Goal: Transaction & Acquisition: Download file/media

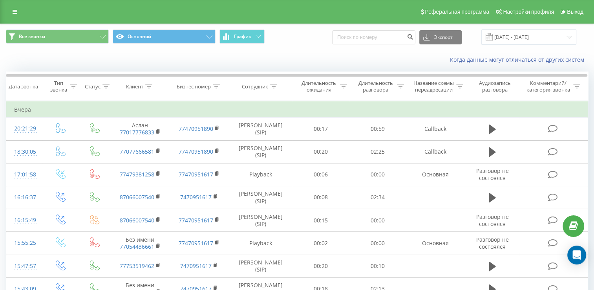
click at [229, 60] on div "Когда данные могут отличаться от других систем" at bounding box center [408, 60] width 370 height 8
click at [239, 64] on div "Когда данные могут отличаться от других систем" at bounding box center [296, 59] width 593 height 19
click at [151, 17] on div "Реферальная программа Настройки профиля Выход" at bounding box center [297, 12] width 594 height 24
click at [249, 55] on div "Когда данные могут отличаться от других систем" at bounding box center [296, 59] width 593 height 19
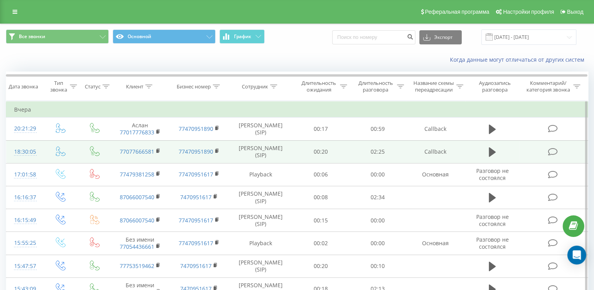
scroll to position [39, 0]
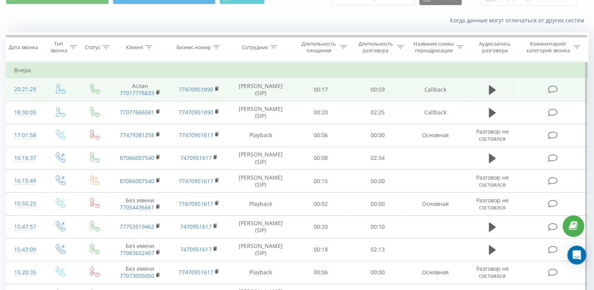
click at [284, 100] on td "[PERSON_NAME] (SIP)" at bounding box center [261, 89] width 64 height 23
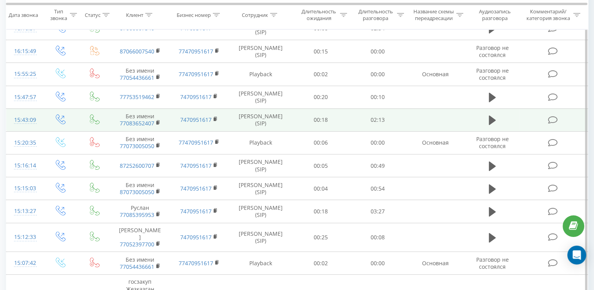
scroll to position [157, 0]
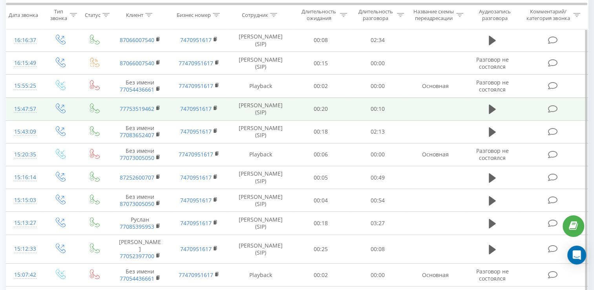
click at [273, 120] on td "[PERSON_NAME] (SIP)" at bounding box center [261, 108] width 64 height 23
drag, startPoint x: 273, startPoint y: 121, endPoint x: 238, endPoint y: 118, distance: 35.0
click at [238, 118] on td "[PERSON_NAME] (SIP)" at bounding box center [261, 108] width 64 height 23
click at [488, 115] on button at bounding box center [492, 109] width 12 height 12
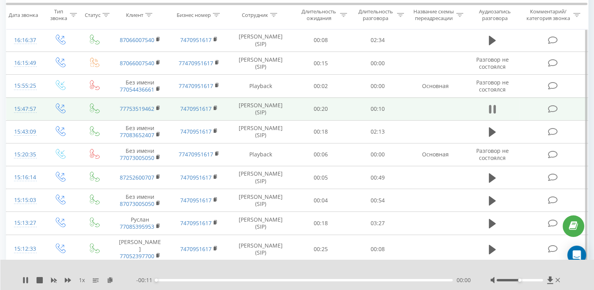
click at [492, 115] on icon at bounding box center [492, 109] width 7 height 11
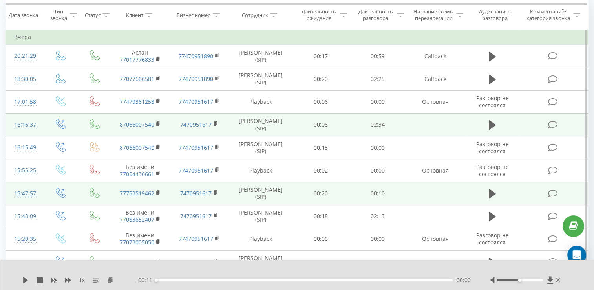
scroll to position [78, 0]
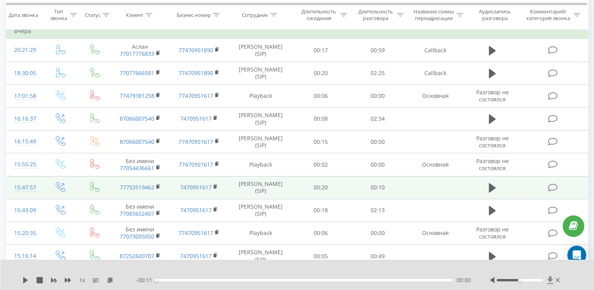
click at [549, 278] on icon at bounding box center [550, 279] width 6 height 7
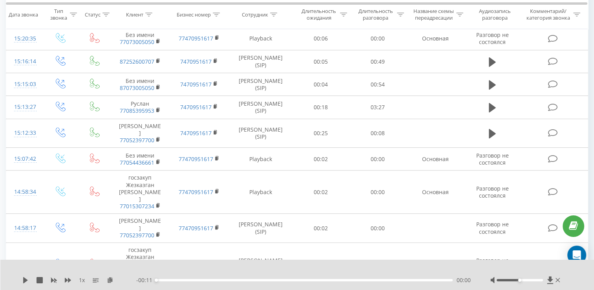
scroll to position [275, 0]
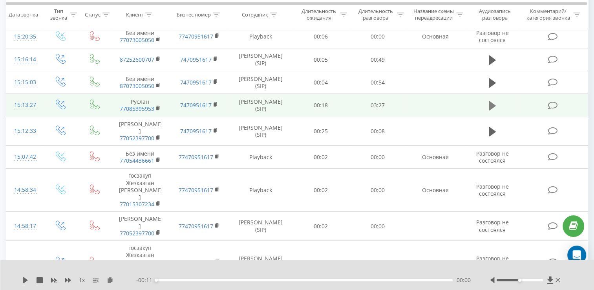
click at [490, 110] on icon at bounding box center [492, 105] width 7 height 9
click at [490, 110] on icon at bounding box center [490, 105] width 2 height 9
click at [551, 279] on icon at bounding box center [550, 279] width 6 height 7
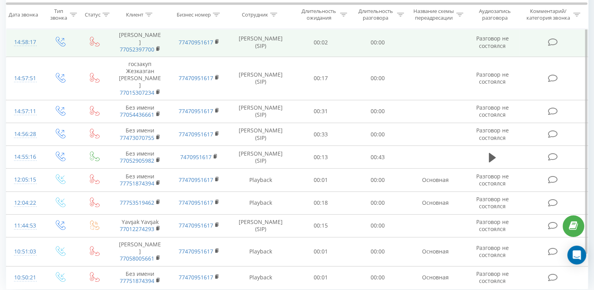
scroll to position [489, 0]
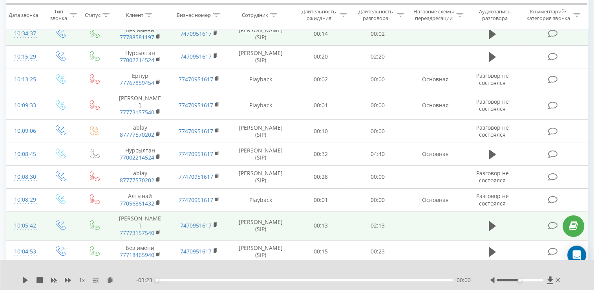
scroll to position [91, 0]
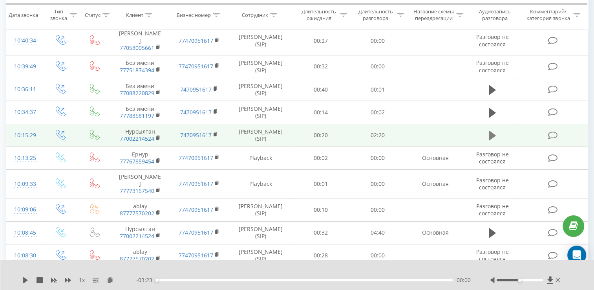
click at [491, 134] on icon at bounding box center [492, 135] width 7 height 9
click at [548, 279] on icon at bounding box center [550, 279] width 6 height 7
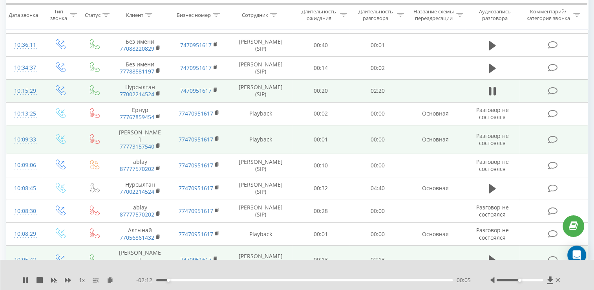
scroll to position [130, 0]
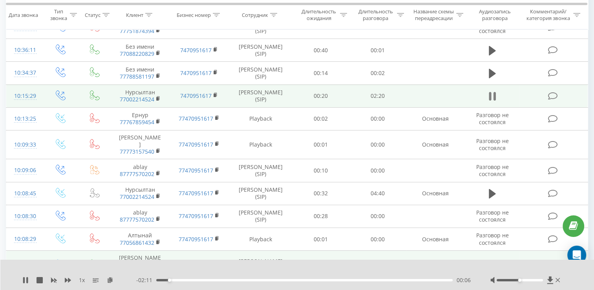
click at [491, 98] on icon at bounding box center [492, 96] width 7 height 11
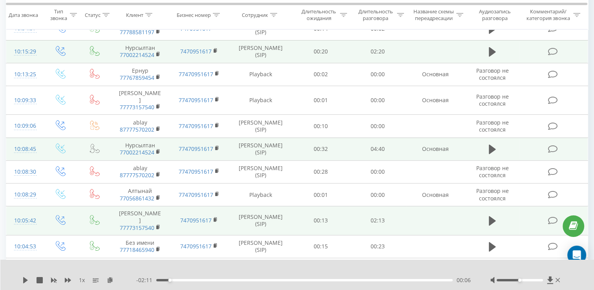
scroll to position [209, 0]
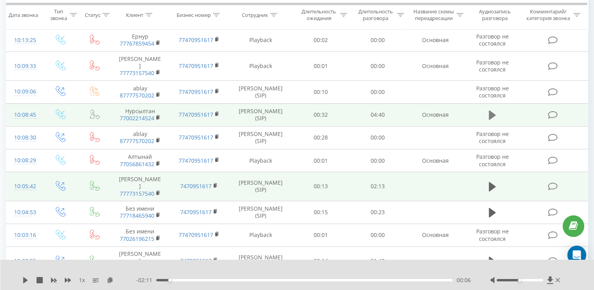
click at [491, 120] on icon at bounding box center [492, 114] width 7 height 9
click at [548, 278] on icon at bounding box center [550, 279] width 6 height 7
click at [491, 120] on icon at bounding box center [492, 114] width 7 height 11
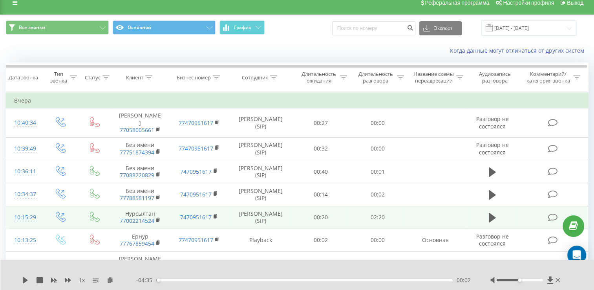
scroll to position [0, 0]
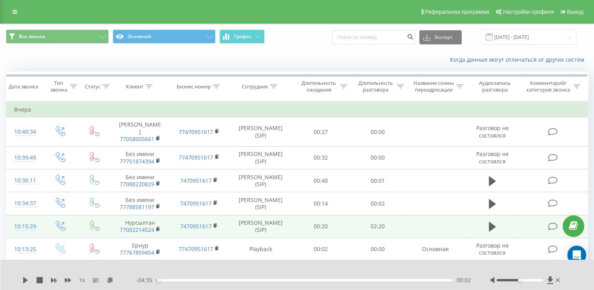
click at [362, 53] on div "Когда данные могут отличаться от других систем" at bounding box center [296, 59] width 593 height 19
click at [520, 35] on input "[DATE] - [DATE]" at bounding box center [528, 36] width 95 height 15
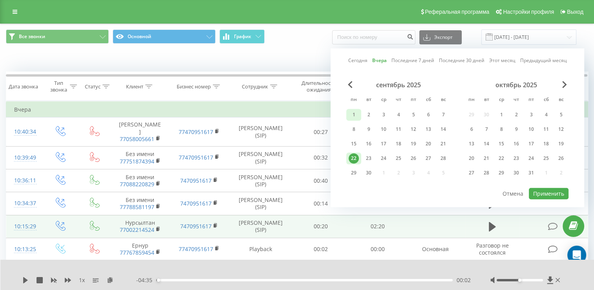
click at [356, 115] on div "1" at bounding box center [353, 114] width 10 height 10
click at [354, 139] on div "15" at bounding box center [353, 144] width 10 height 10
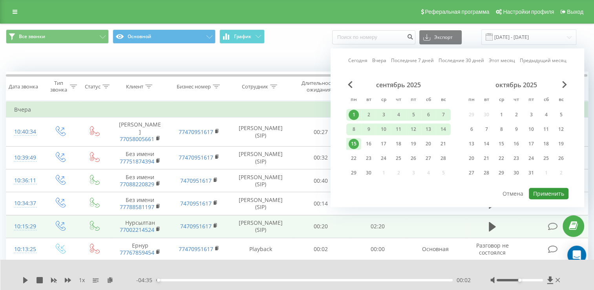
click at [535, 189] on button "Применить" at bounding box center [549, 193] width 40 height 11
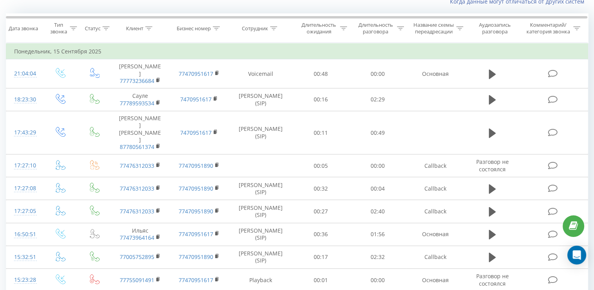
scroll to position [78, 0]
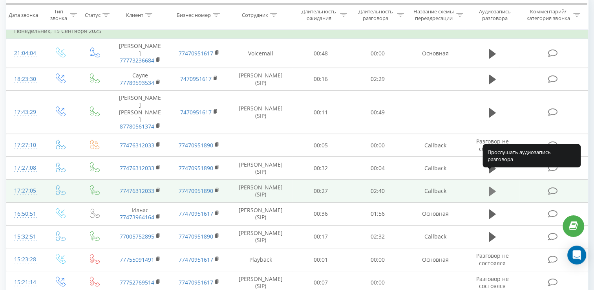
click at [490, 186] on icon at bounding box center [492, 190] width 7 height 9
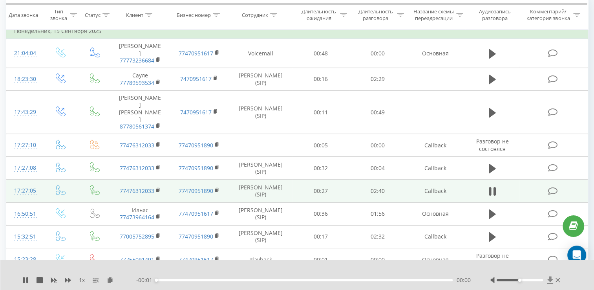
click at [550, 277] on icon at bounding box center [550, 279] width 6 height 7
click at [492, 186] on icon at bounding box center [492, 191] width 7 height 11
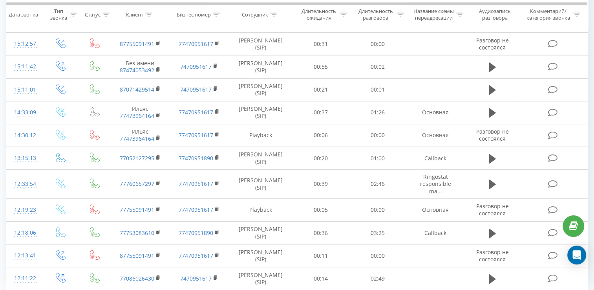
scroll to position [432, 0]
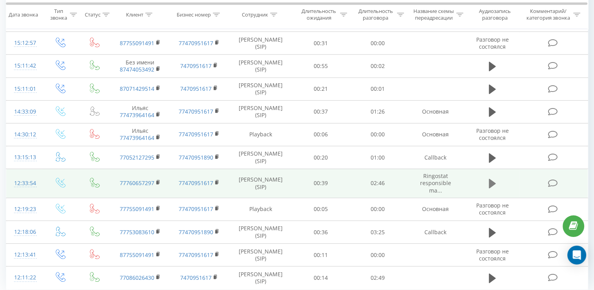
click at [490, 179] on icon at bounding box center [492, 183] width 7 height 9
click at [493, 178] on icon at bounding box center [492, 183] width 7 height 11
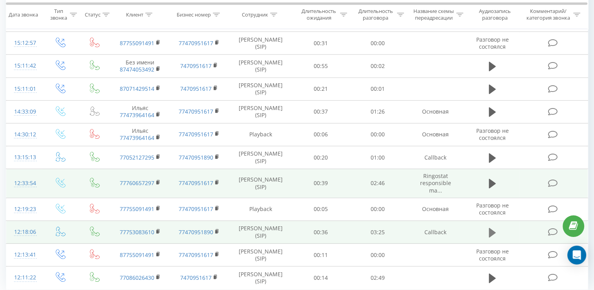
click at [491, 227] on icon at bounding box center [492, 231] width 7 height 9
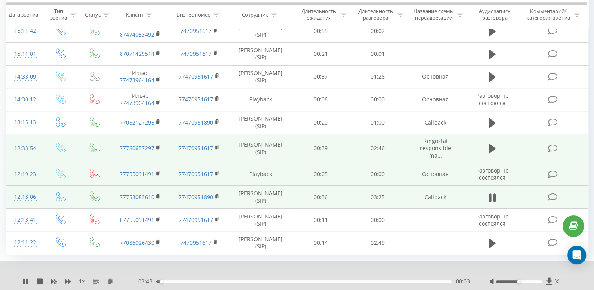
scroll to position [474, 0]
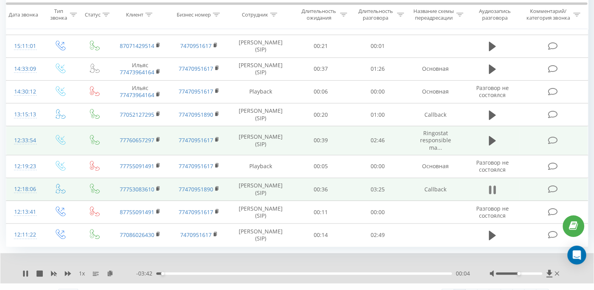
click at [491, 184] on icon at bounding box center [492, 189] width 7 height 11
click at [492, 184] on icon at bounding box center [492, 188] width 7 height 9
click at [492, 184] on icon at bounding box center [492, 189] width 7 height 11
click at [492, 184] on icon at bounding box center [492, 188] width 7 height 9
click at [492, 184] on icon at bounding box center [492, 189] width 7 height 11
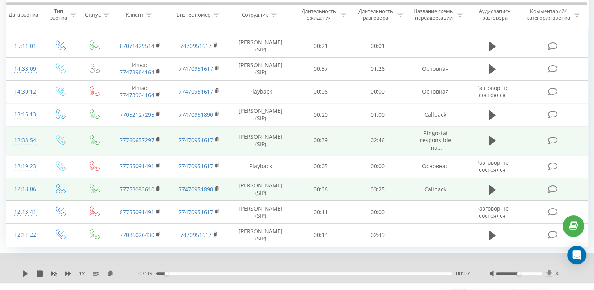
click at [547, 269] on icon at bounding box center [549, 272] width 6 height 7
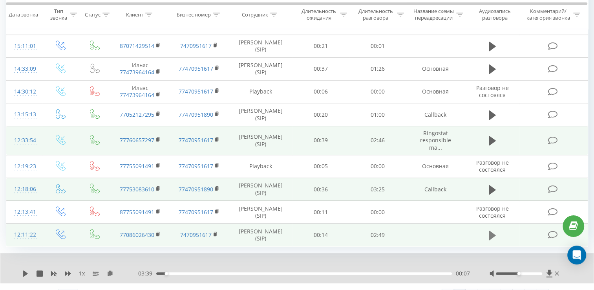
click at [491, 230] on icon at bounding box center [492, 234] width 7 height 9
click at [550, 269] on icon at bounding box center [549, 272] width 6 height 7
click at [491, 230] on icon at bounding box center [492, 235] width 7 height 11
click at [471, 289] on link "2" at bounding box center [471, 294] width 12 height 11
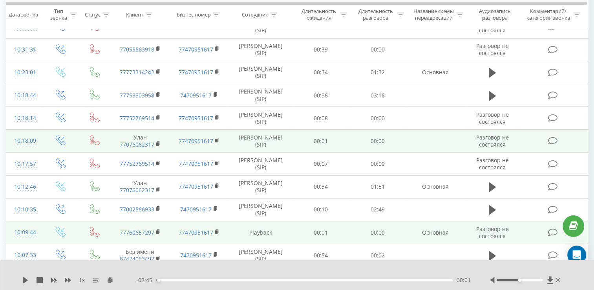
scroll to position [366, 0]
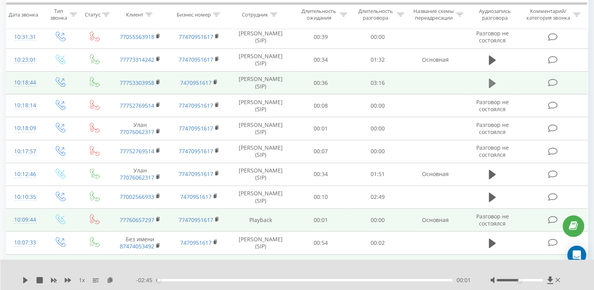
click at [492, 85] on icon at bounding box center [492, 83] width 7 height 11
click at [548, 279] on icon at bounding box center [550, 279] width 6 height 7
click at [491, 87] on icon at bounding box center [492, 83] width 7 height 11
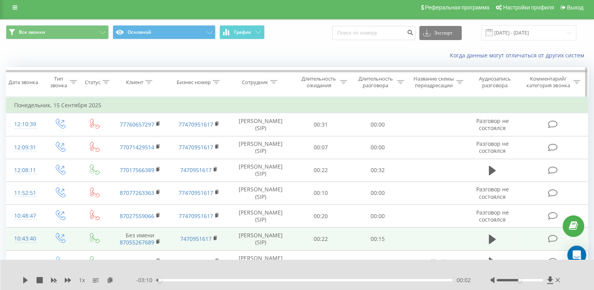
scroll to position [0, 0]
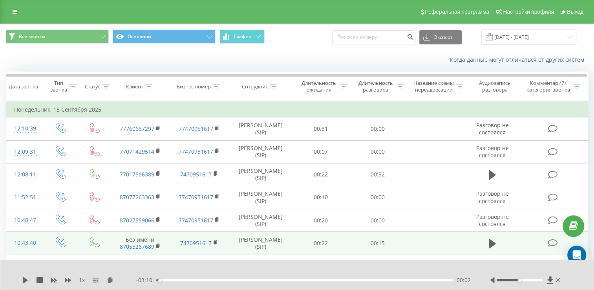
click at [311, 53] on div "Когда данные могут отличаться от других систем" at bounding box center [296, 59] width 593 height 19
click at [281, 62] on div "Когда данные могут отличаться от других систем" at bounding box center [408, 60] width 370 height 8
click at [280, 62] on div "Когда данные могут отличаться от других систем" at bounding box center [408, 60] width 370 height 8
click at [557, 279] on icon at bounding box center [557, 280] width 4 height 6
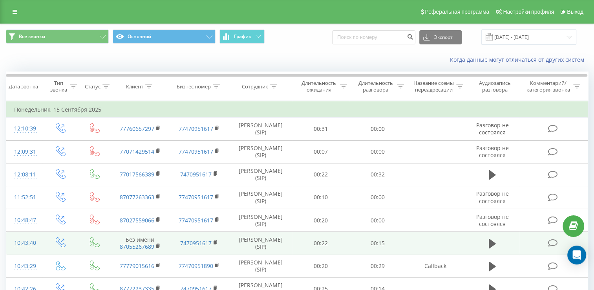
click at [253, 54] on div "Когда данные могут отличаться от других систем" at bounding box center [296, 59] width 593 height 19
click at [530, 38] on input "01.09.2025 - 15.09.2025" at bounding box center [528, 36] width 95 height 15
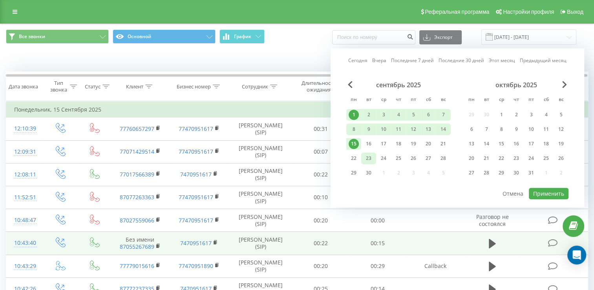
click at [362, 157] on div "23" at bounding box center [368, 158] width 15 height 12
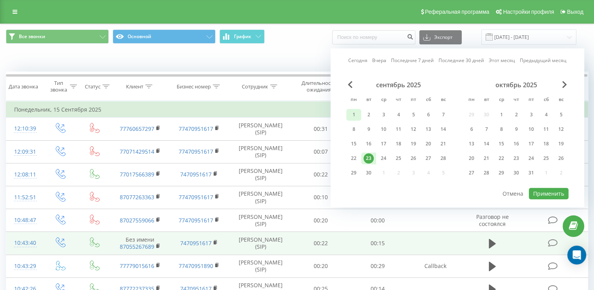
click at [355, 111] on div "1" at bounding box center [353, 114] width 10 height 10
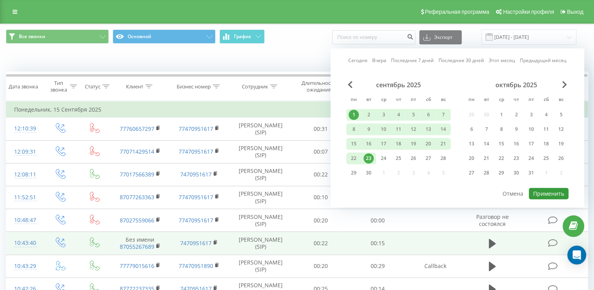
click at [541, 189] on button "Применить" at bounding box center [549, 193] width 40 height 11
type input "01.09.2025 - 23.09.2025"
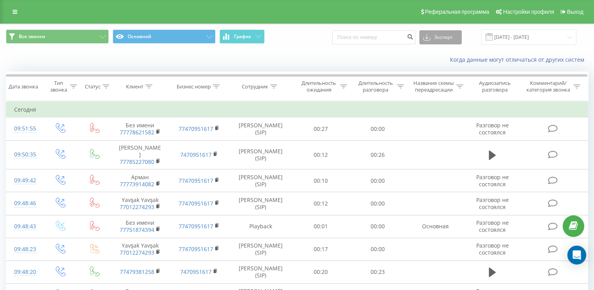
click at [437, 35] on button "Экспорт" at bounding box center [440, 37] width 42 height 14
click at [441, 67] on div ".xls" at bounding box center [440, 66] width 42 height 14
click at [223, 61] on div "Когда данные могут отличаться от других систем" at bounding box center [408, 60] width 370 height 8
